Goal: Task Accomplishment & Management: Manage account settings

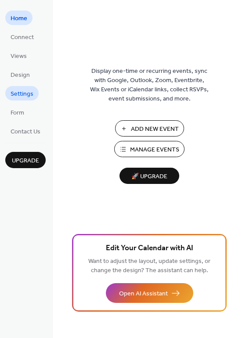
click at [16, 94] on span "Settings" at bounding box center [22, 94] width 23 height 9
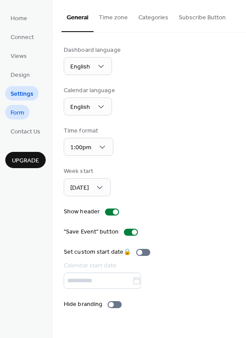
click at [19, 111] on span "Form" at bounding box center [18, 113] width 14 height 9
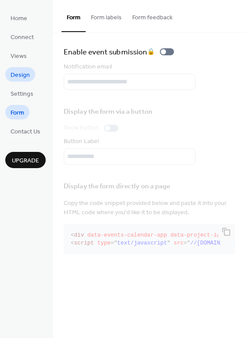
click at [18, 75] on span "Design" at bounding box center [20, 75] width 19 height 9
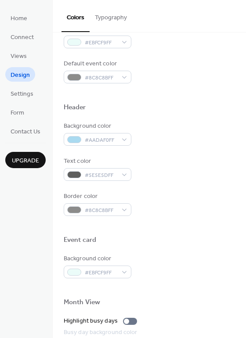
scroll to position [264, 0]
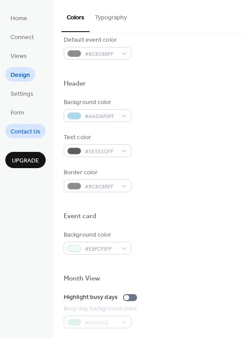
click at [24, 131] on span "Contact Us" at bounding box center [26, 131] width 30 height 9
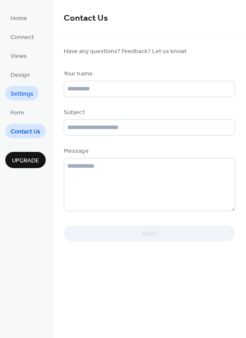
click at [21, 94] on span "Settings" at bounding box center [22, 94] width 23 height 9
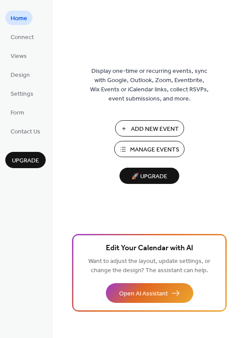
click at [144, 149] on span "Manage Events" at bounding box center [154, 149] width 49 height 9
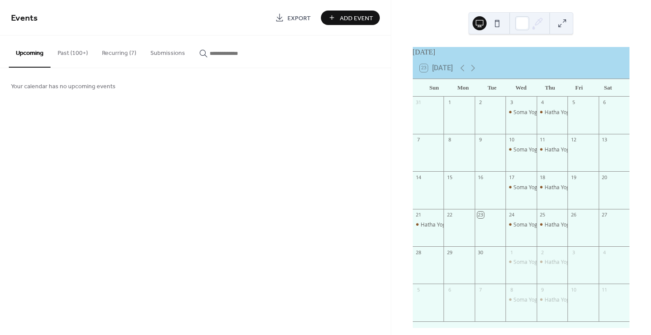
click at [121, 53] on button "Recurring (7)" at bounding box center [119, 51] width 48 height 31
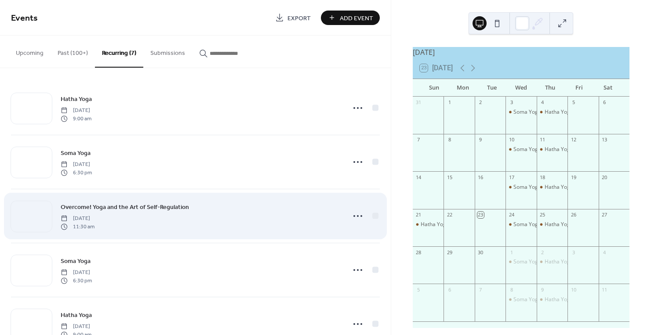
scroll to position [135, 0]
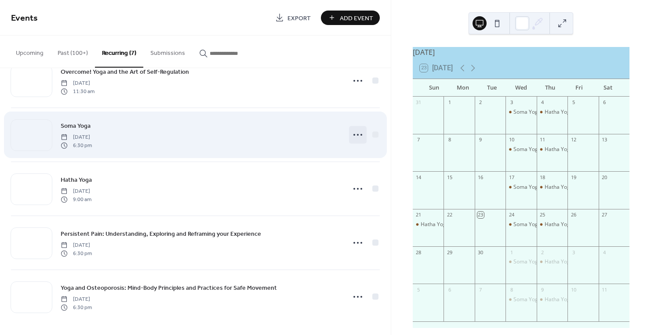
click at [352, 134] on icon at bounding box center [358, 135] width 14 height 14
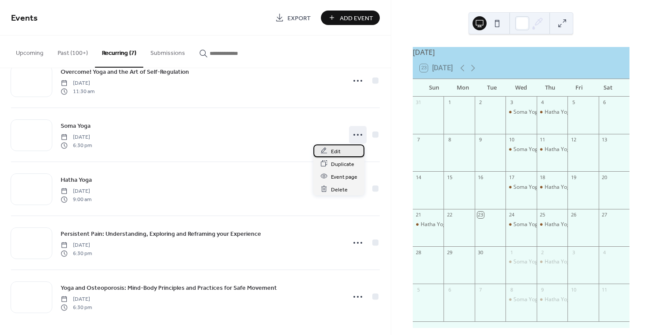
click at [336, 150] on span "Edit" at bounding box center [336, 151] width 10 height 9
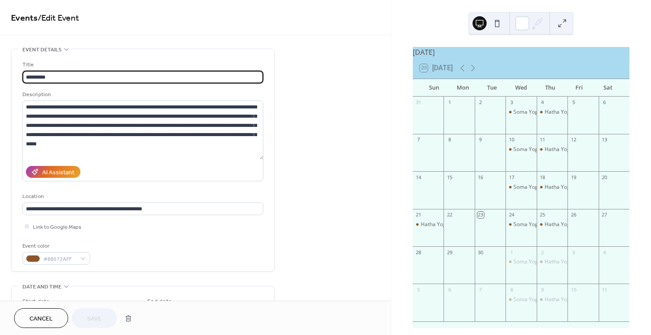
click at [36, 319] on span "Cancel" at bounding box center [40, 319] width 23 height 9
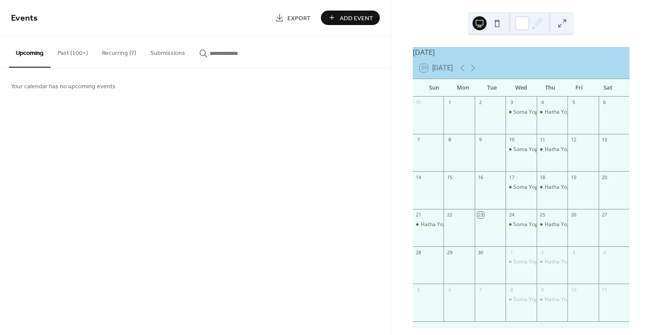
click at [298, 19] on span "Export" at bounding box center [298, 18] width 23 height 9
